Goal: Information Seeking & Learning: Learn about a topic

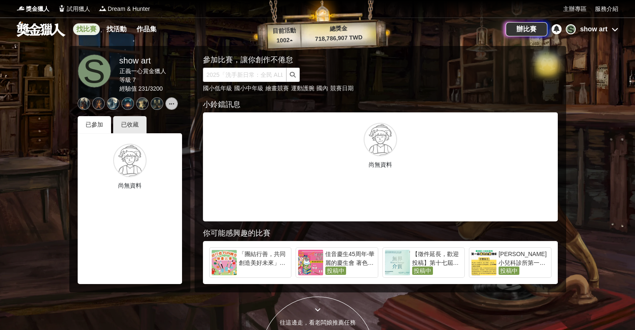
click at [83, 30] on link "找比賽" at bounding box center [86, 29] width 27 height 12
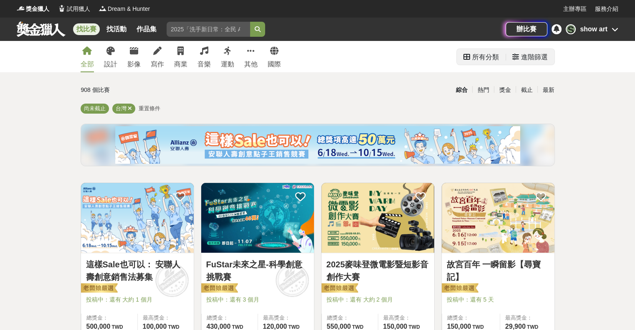
click at [426, 58] on div "進階篩選" at bounding box center [534, 57] width 27 height 17
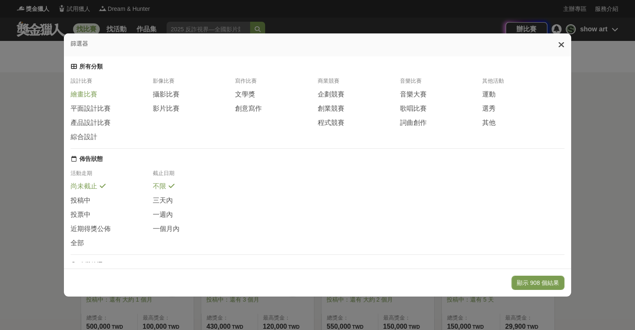
click at [94, 98] on span "繪畫比賽" at bounding box center [84, 94] width 27 height 9
click at [426, 283] on button "顯示 126 個結果" at bounding box center [538, 283] width 53 height 14
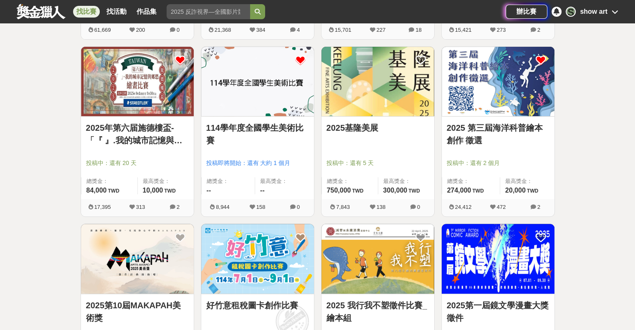
scroll to position [334, 0]
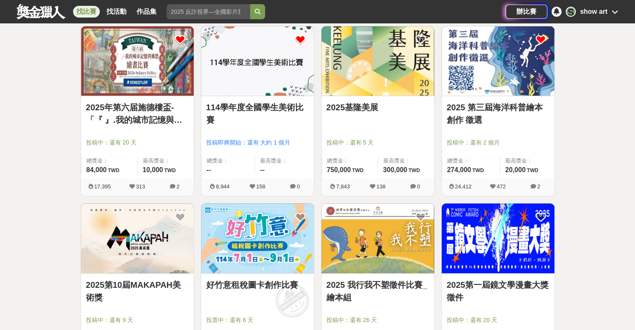
click at [257, 109] on link "114學年度全國學生美術比賽" at bounding box center [257, 113] width 103 height 25
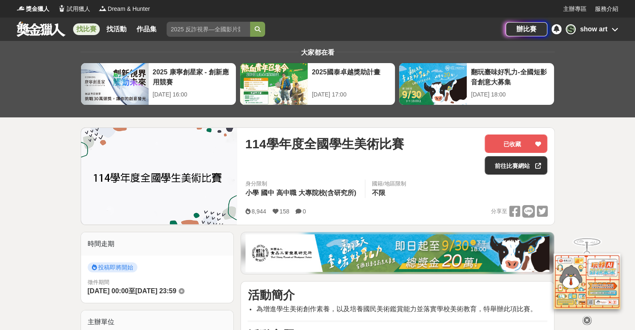
click at [47, 30] on link at bounding box center [41, 29] width 51 height 16
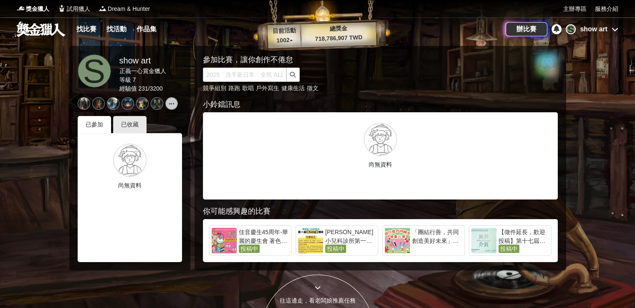
click at [38, 32] on link at bounding box center [41, 29] width 51 height 16
click at [87, 31] on link "找比賽" at bounding box center [86, 29] width 27 height 12
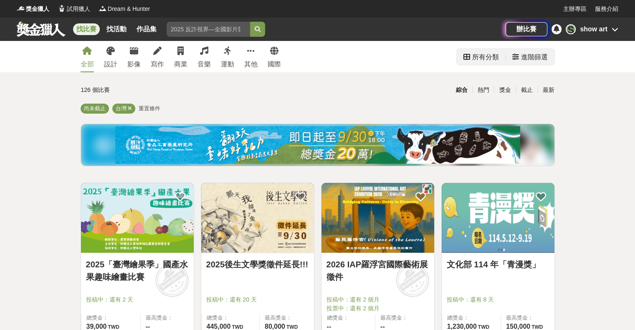
click at [426, 57] on div "進階篩選" at bounding box center [534, 57] width 27 height 17
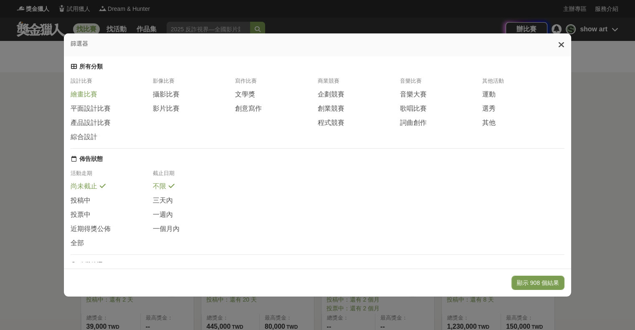
click at [83, 98] on span "繪畫比賽" at bounding box center [84, 94] width 27 height 9
click at [426, 280] on button "顯示 126 個結果" at bounding box center [538, 283] width 53 height 14
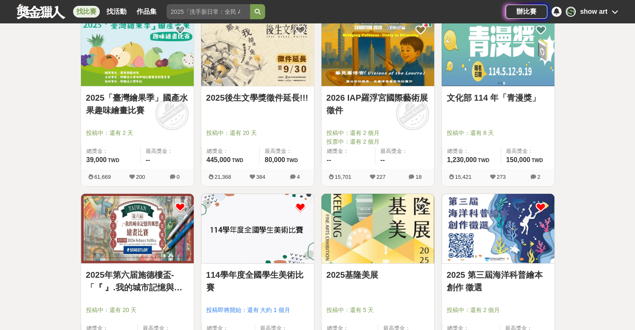
scroll to position [167, 0]
click at [426, 55] on img at bounding box center [498, 51] width 113 height 70
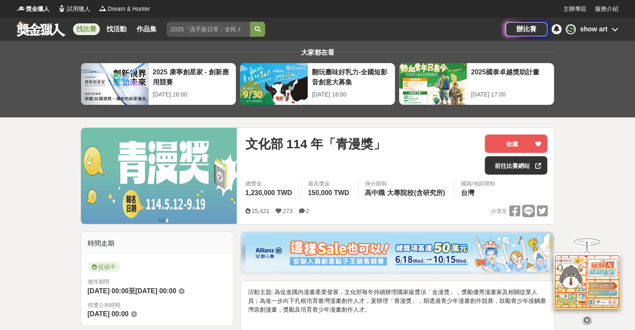
click at [96, 28] on link "找比賽" at bounding box center [86, 29] width 27 height 12
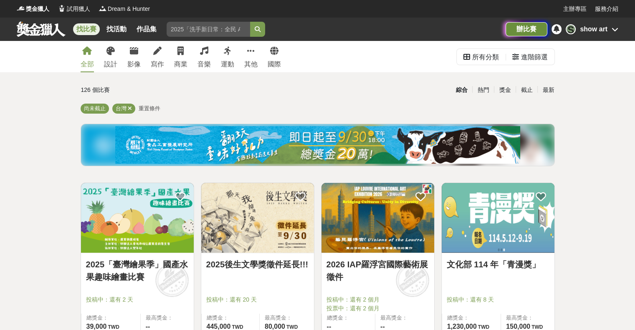
click at [426, 33] on div "辦比賽" at bounding box center [527, 29] width 42 height 14
click at [426, 93] on div "截止" at bounding box center [527, 90] width 22 height 15
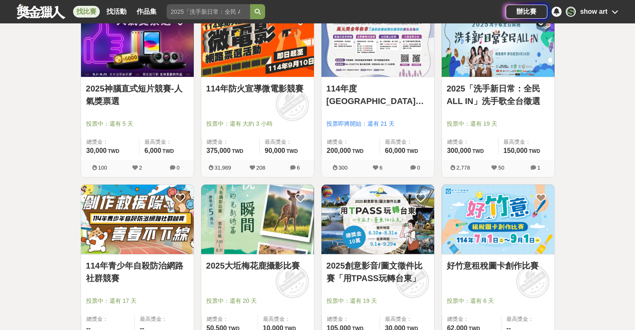
scroll to position [42, 0]
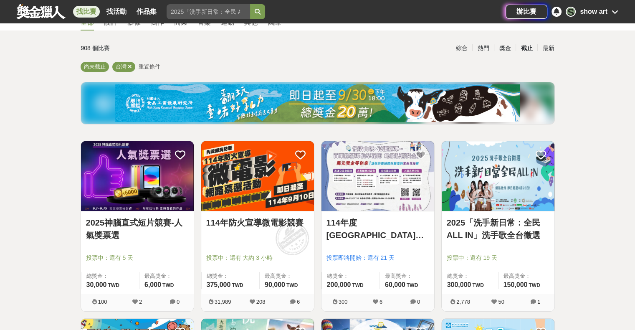
drag, startPoint x: 610, startPoint y: 121, endPoint x: 543, endPoint y: 91, distance: 73.7
click at [426, 49] on div "最新" at bounding box center [549, 48] width 22 height 15
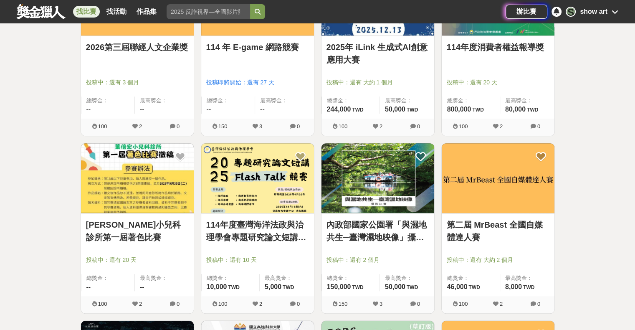
scroll to position [585, 0]
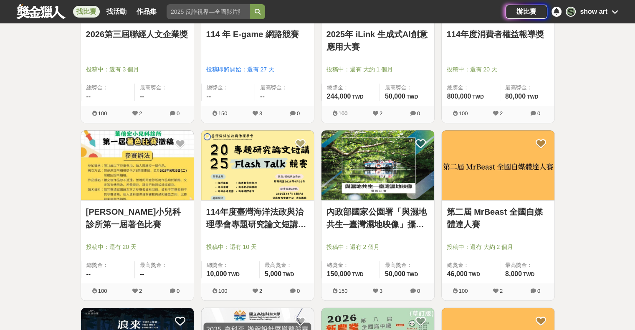
click at [79, 9] on link "找比賽" at bounding box center [86, 12] width 27 height 12
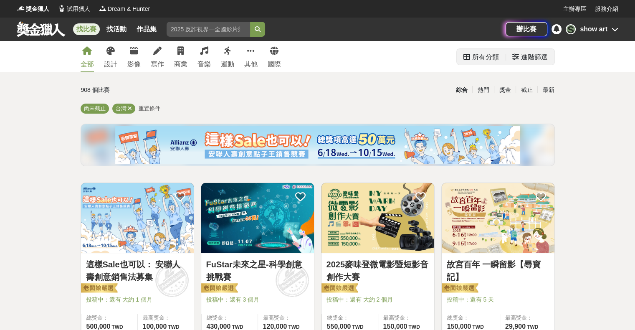
click at [426, 57] on div "進階篩選" at bounding box center [534, 57] width 27 height 17
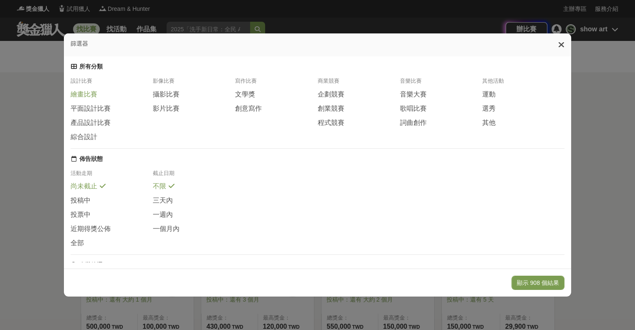
click at [84, 99] on span "繪畫比賽" at bounding box center [84, 94] width 27 height 9
click at [426, 285] on button "顯示 126 個結果" at bounding box center [538, 283] width 53 height 14
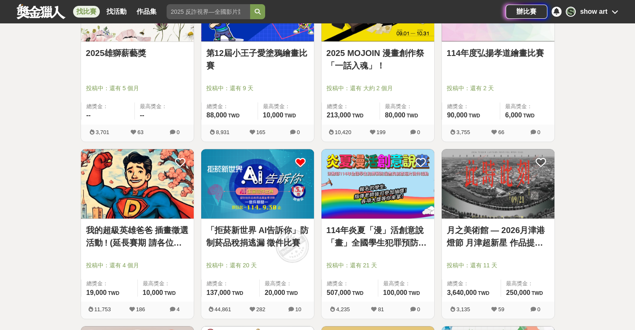
scroll to position [794, 0]
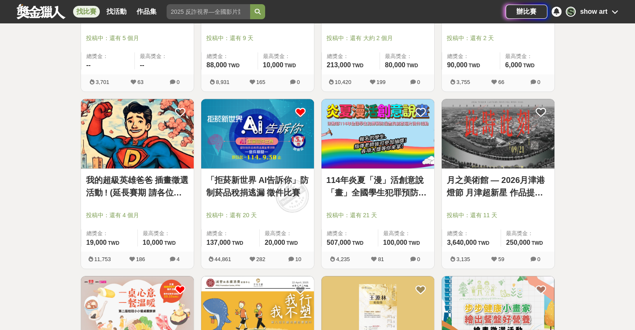
click at [109, 178] on link "我的超級英雄爸爸 插畫徵選活動 ! (延長賽期 請各位踴躍參與)" at bounding box center [137, 186] width 103 height 25
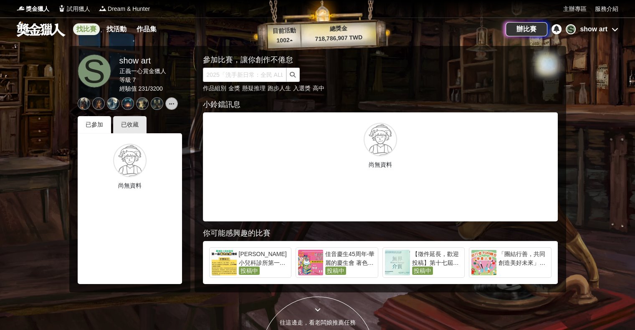
click at [82, 25] on link "找比賽" at bounding box center [86, 29] width 27 height 12
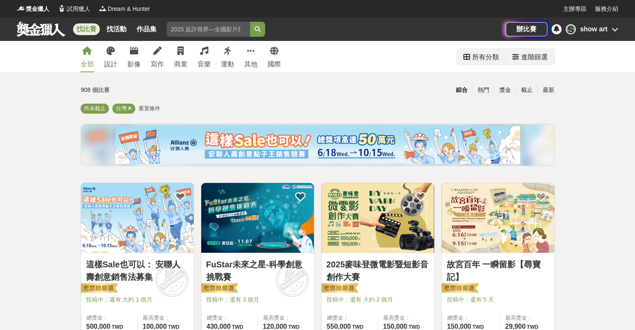
click at [536, 54] on div "進階篩選" at bounding box center [534, 57] width 27 height 17
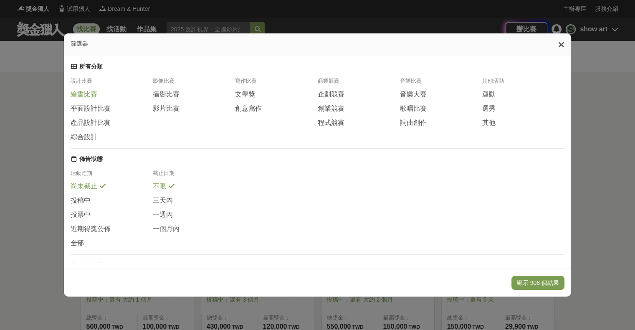
click at [85, 99] on span "繪畫比賽" at bounding box center [84, 94] width 27 height 9
click at [536, 281] on button "顯示 126 個結果" at bounding box center [538, 283] width 53 height 14
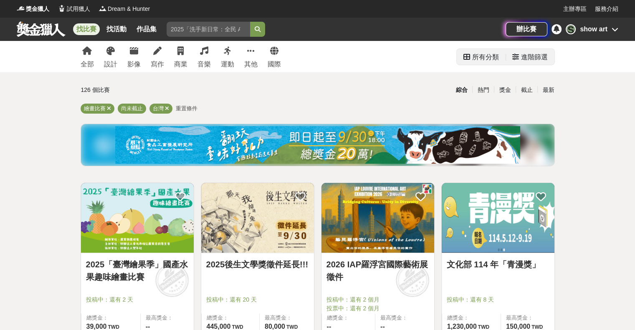
click at [546, 60] on div "進階篩選" at bounding box center [534, 57] width 27 height 17
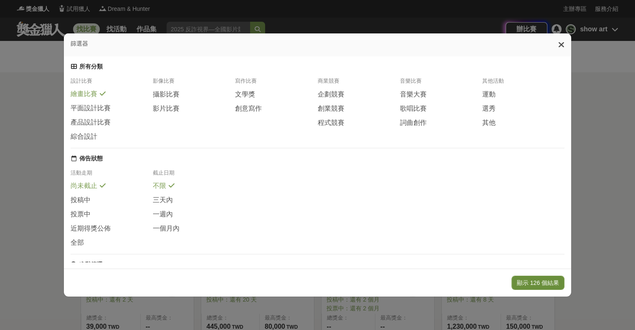
click at [541, 281] on button "顯示 126 個結果" at bounding box center [538, 283] width 53 height 14
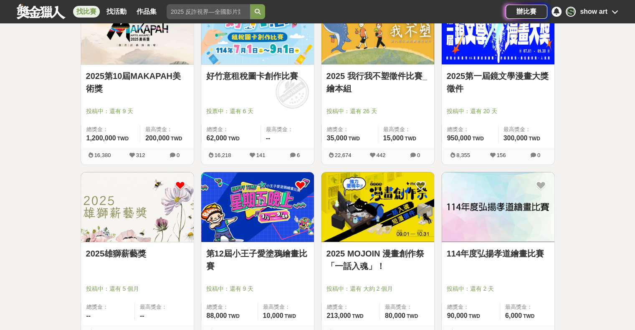
scroll to position [585, 0]
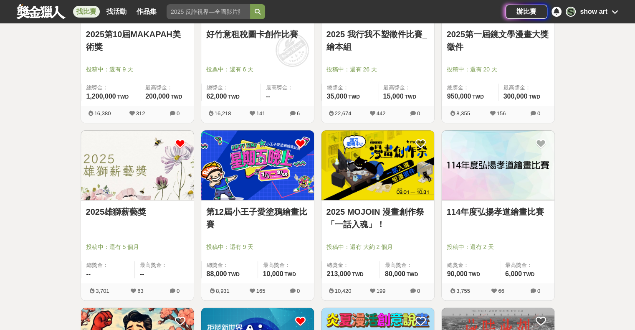
click at [115, 165] on img at bounding box center [137, 165] width 113 height 70
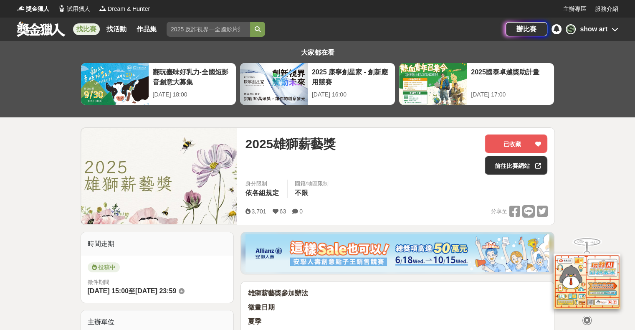
click at [6, 21] on div "找比賽 找活動 作品集 英語 比賽地點 國小低年級 學校美術教育 漫畫創作祭 國民美術鑑賞能力 辦比賽 S show art" at bounding box center [317, 29] width 635 height 23
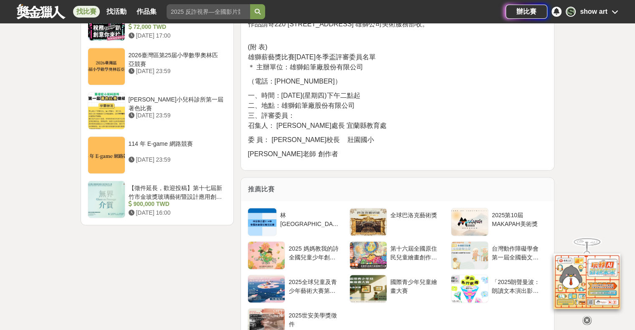
scroll to position [1044, 0]
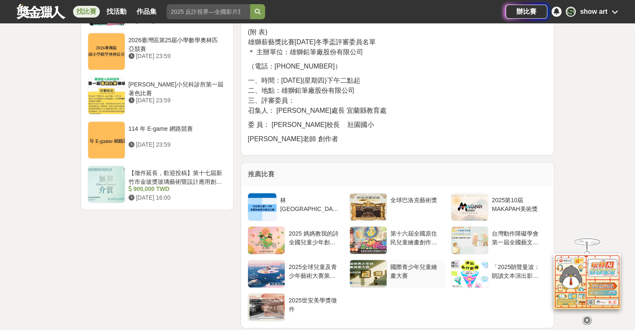
click at [405, 270] on div "國際青少年兒童繪畫大賽" at bounding box center [417, 271] width 52 height 16
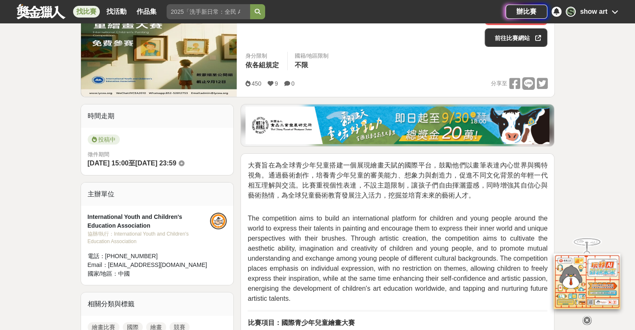
scroll to position [42, 0]
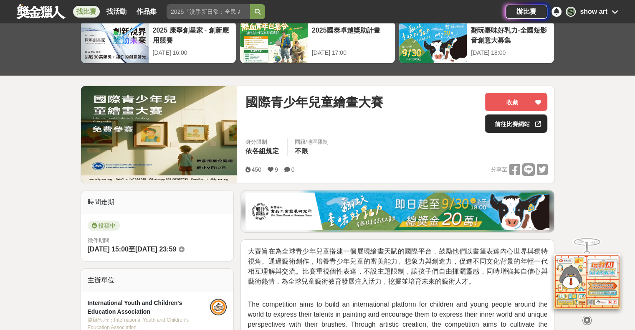
click at [512, 124] on link "前往比賽網站" at bounding box center [516, 123] width 63 height 18
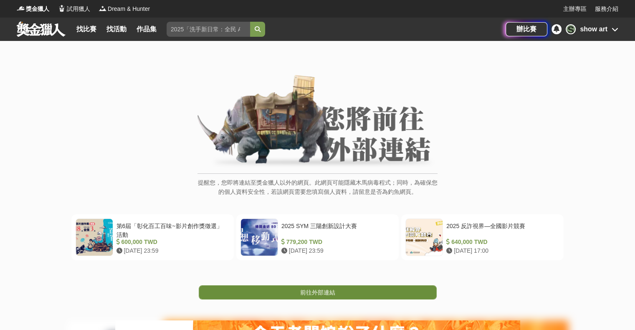
click at [319, 291] on span "前往外部連結" at bounding box center [317, 292] width 35 height 7
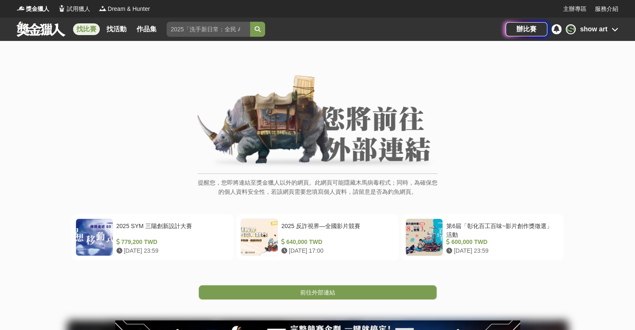
click at [87, 32] on link "找比賽" at bounding box center [86, 29] width 27 height 12
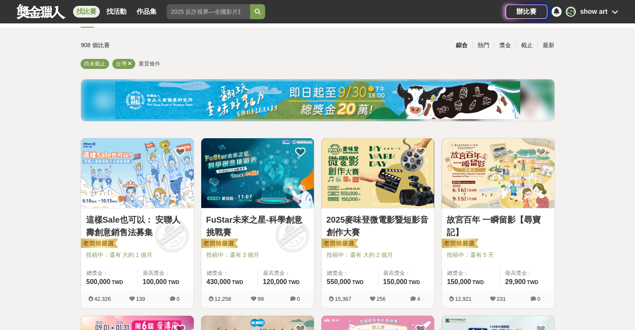
scroll to position [42, 0]
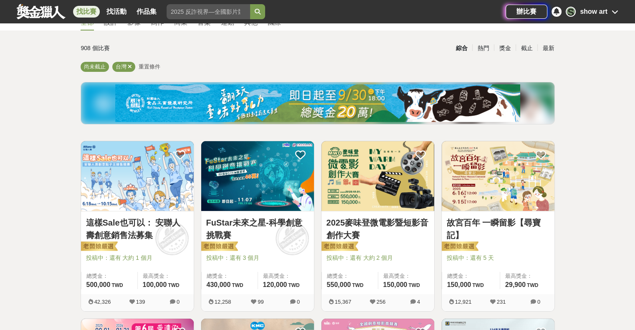
click at [81, 10] on link "找比賽" at bounding box center [86, 12] width 27 height 12
click at [84, 11] on link "找比賽" at bounding box center [86, 12] width 27 height 12
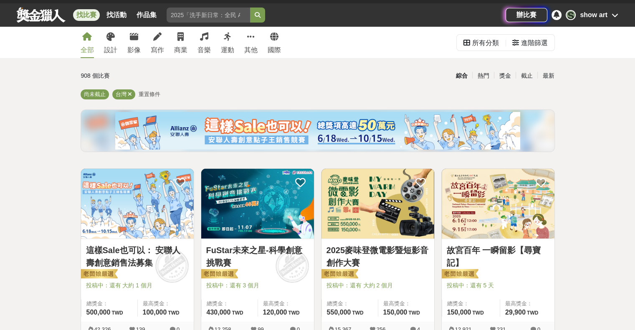
scroll to position [0, 0]
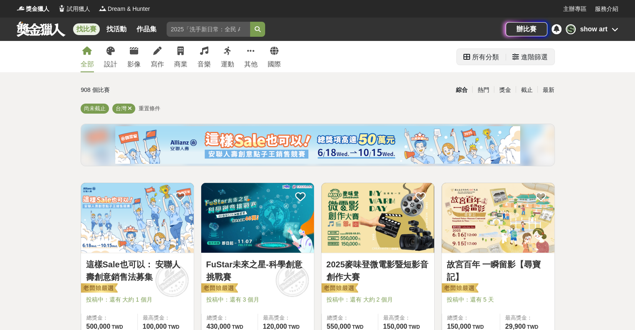
click at [541, 59] on div "進階篩選" at bounding box center [534, 57] width 27 height 17
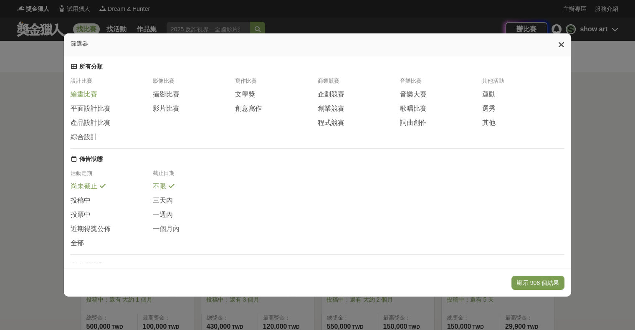
click at [92, 98] on span "繪畫比賽" at bounding box center [84, 94] width 27 height 9
click at [550, 281] on button "顯示 126 個結果" at bounding box center [538, 283] width 53 height 14
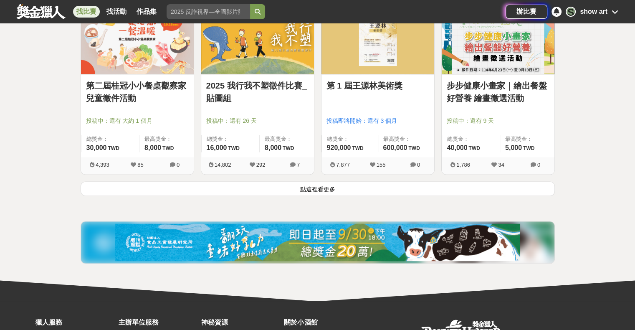
scroll to position [1086, 0]
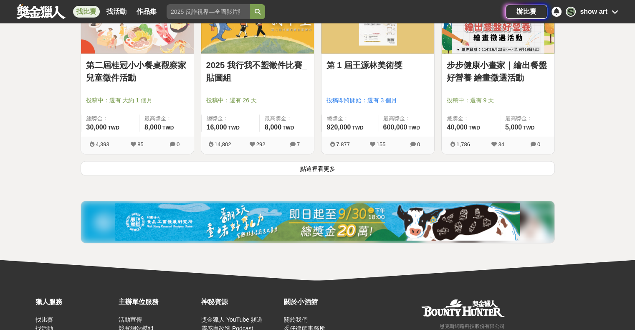
click at [105, 66] on link "第二屆桂冠小小餐桌觀察家兒童徵件活動" at bounding box center [137, 71] width 103 height 25
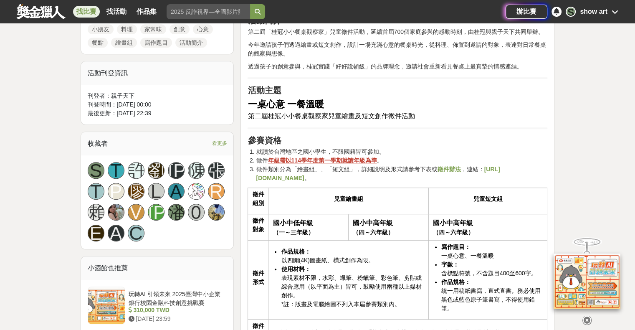
scroll to position [501, 0]
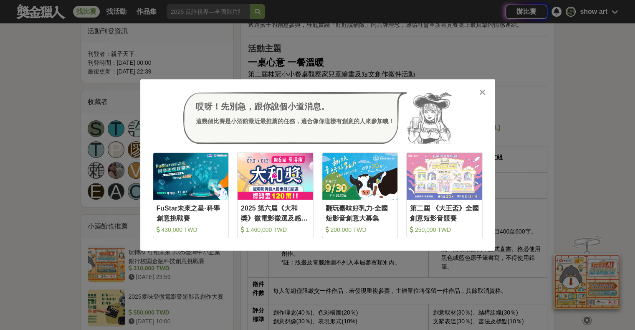
click at [484, 93] on icon at bounding box center [482, 92] width 6 height 8
